Goal: Task Accomplishment & Management: Manage account settings

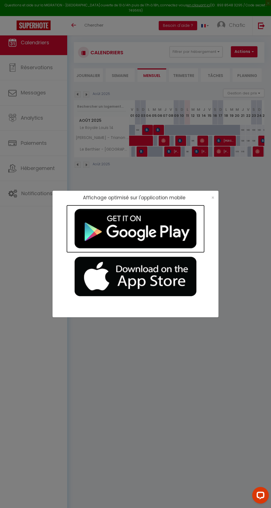
click at [204, 211] on img at bounding box center [135, 229] width 138 height 48
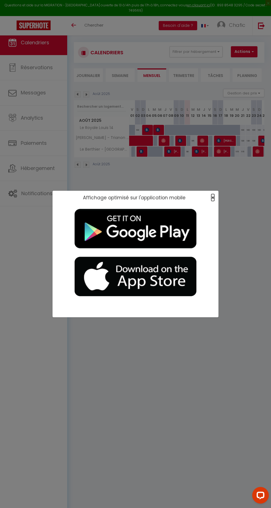
click at [213, 200] on span "×" at bounding box center [212, 197] width 3 height 7
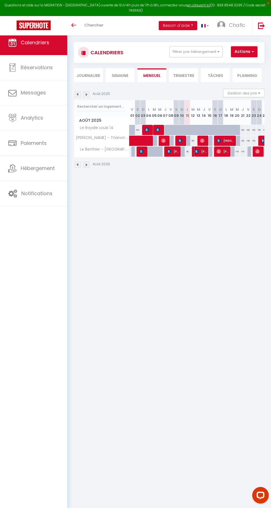
click at [201, 152] on span "[PERSON_NAME] [PERSON_NAME]" at bounding box center [201, 151] width 13 height 11
select select "OK"
select select "KO"
select select "0"
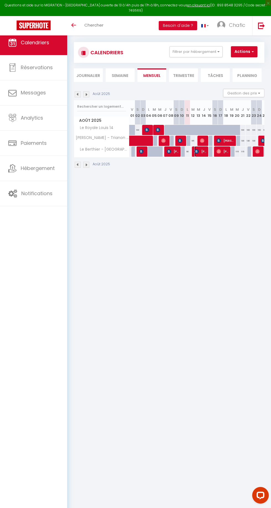
select select "1"
select select
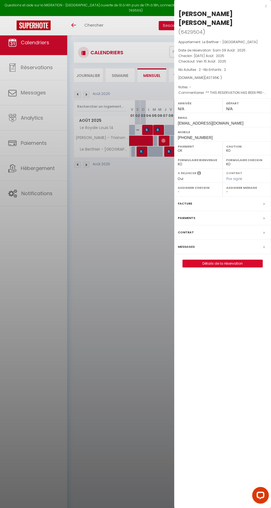
select select "47058"
click at [185, 244] on label "Messages" at bounding box center [186, 247] width 17 height 6
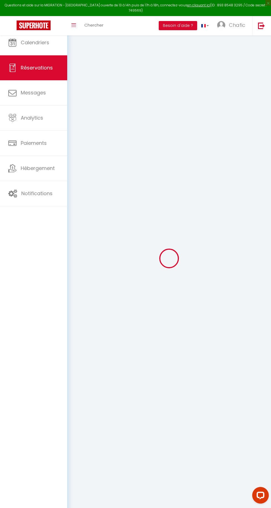
scroll to position [69, 0]
select select
checkbox input "false"
type textarea "** THIS RESERVATION HAS BEEN PRE-PAID ** Reservation has a cancellation grace p…"
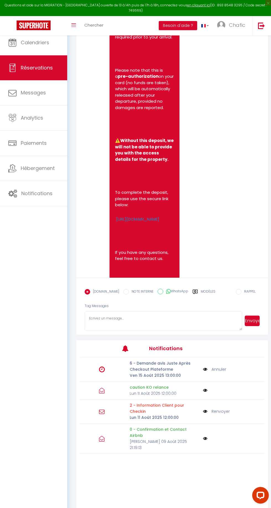
scroll to position [588, 0]
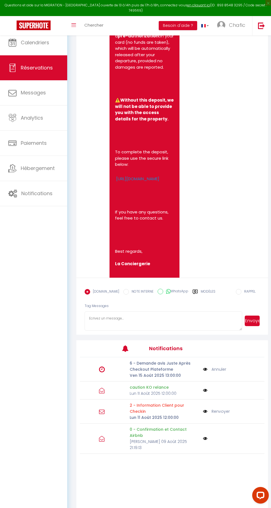
click at [193, 295] on icon at bounding box center [196, 292] width 6 height 6
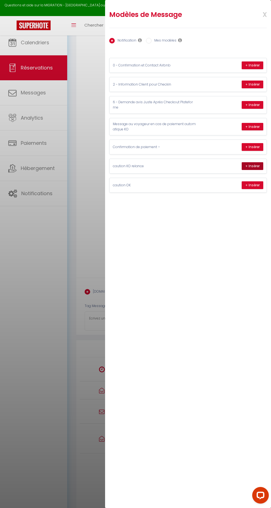
click at [246, 165] on button "+ Insérer" at bounding box center [253, 166] width 22 height 8
type textarea "Hello [PERSON_NAME], In accordance with the booking conditions, a security depo…"
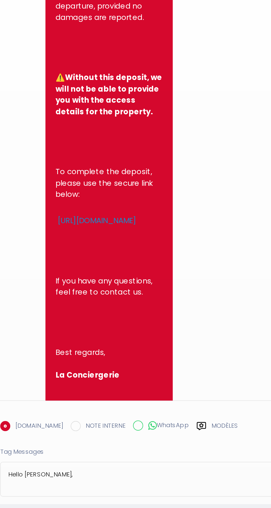
scroll to position [183, 0]
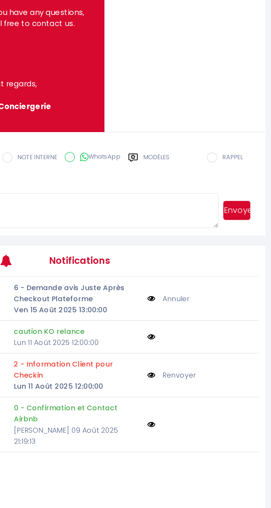
click at [255, 163] on button "Envoyer" at bounding box center [252, 158] width 15 height 11
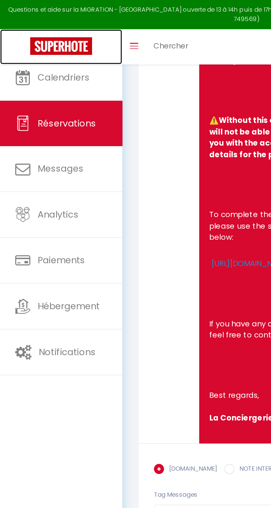
click at [30, 22] on img at bounding box center [34, 25] width 34 height 10
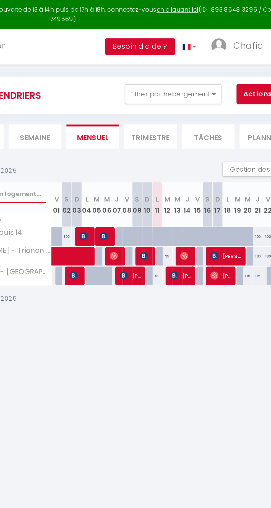
click at [117, 105] on input "text" at bounding box center [101, 107] width 49 height 10
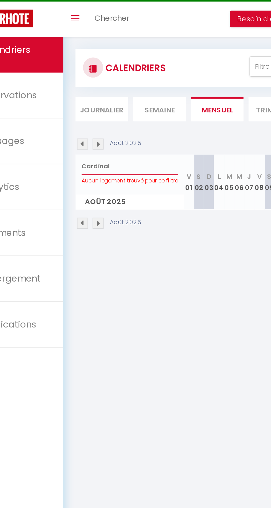
type input "Cardinal"
